Goal: Information Seeking & Learning: Learn about a topic

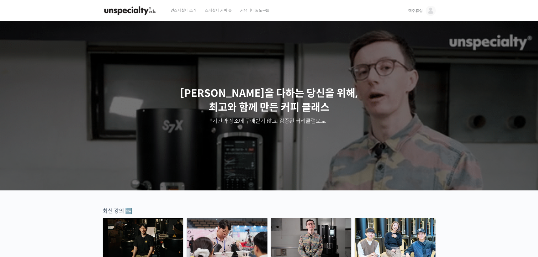
click at [426, 14] on img at bounding box center [431, 11] width 10 height 10
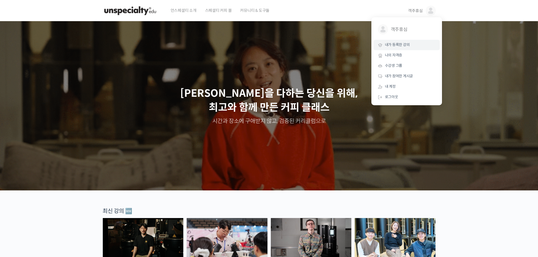
click at [415, 46] on link "내가 등록한 강의" at bounding box center [407, 45] width 66 height 10
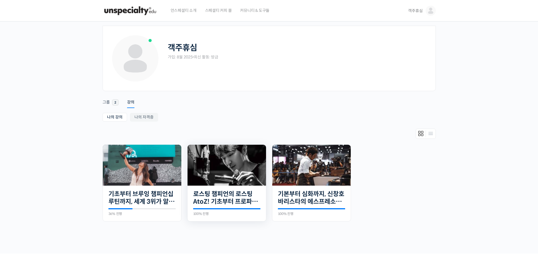
click at [212, 176] on img at bounding box center [226, 165] width 78 height 41
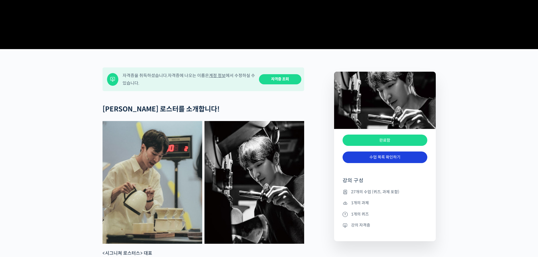
click at [360, 163] on link "수업 목록 확인하기" at bounding box center [385, 158] width 85 height 12
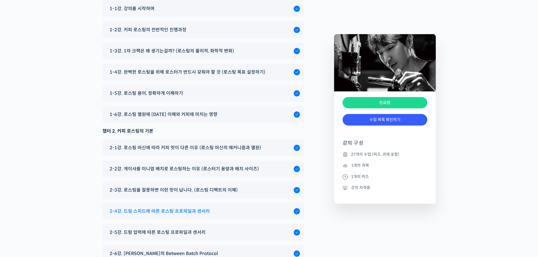
scroll to position [2841, 0]
click at [176, 228] on span "2-5강. 드럼 압력에 따른 로스팅 프로파일과 센서리" at bounding box center [158, 232] width 96 height 8
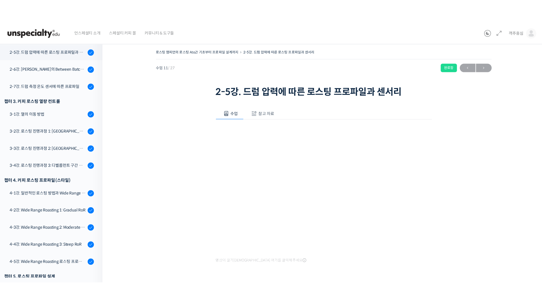
scroll to position [262, 0]
